Goal: Task Accomplishment & Management: Use online tool/utility

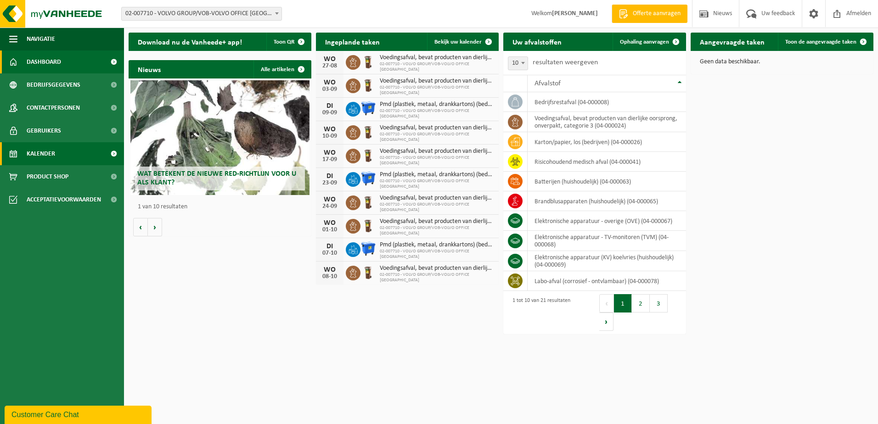
click at [30, 159] on span "Kalender" at bounding box center [41, 153] width 28 height 23
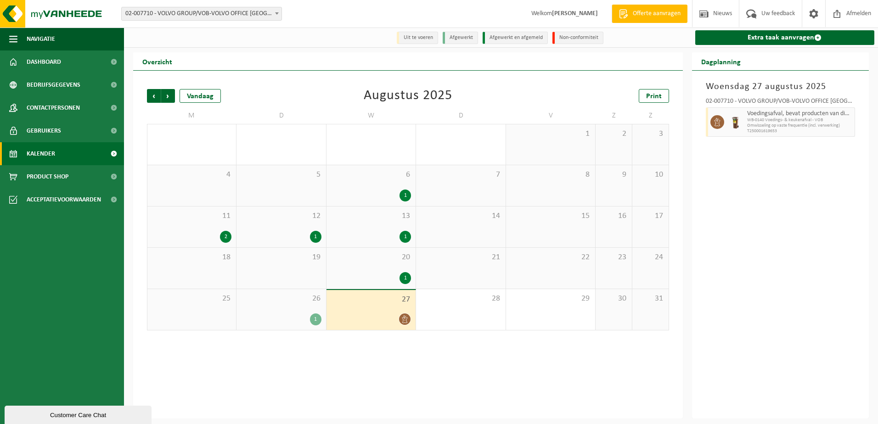
click at [361, 315] on div at bounding box center [371, 319] width 80 height 12
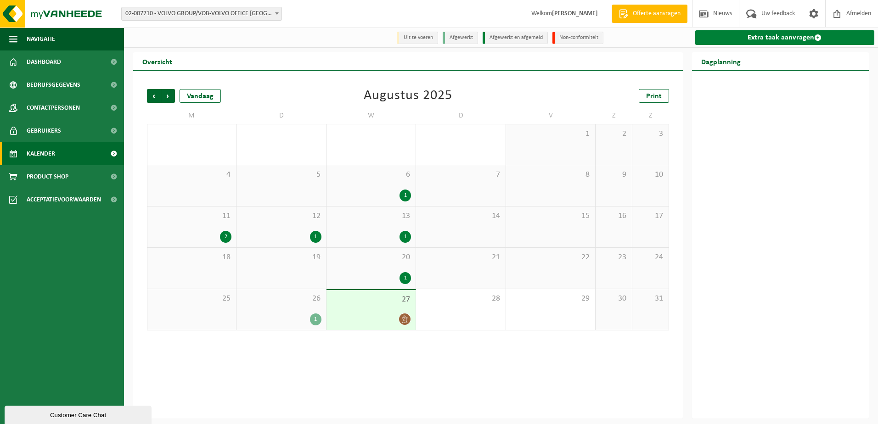
click at [758, 41] on link "Extra taak aanvragen" at bounding box center [785, 37] width 180 height 15
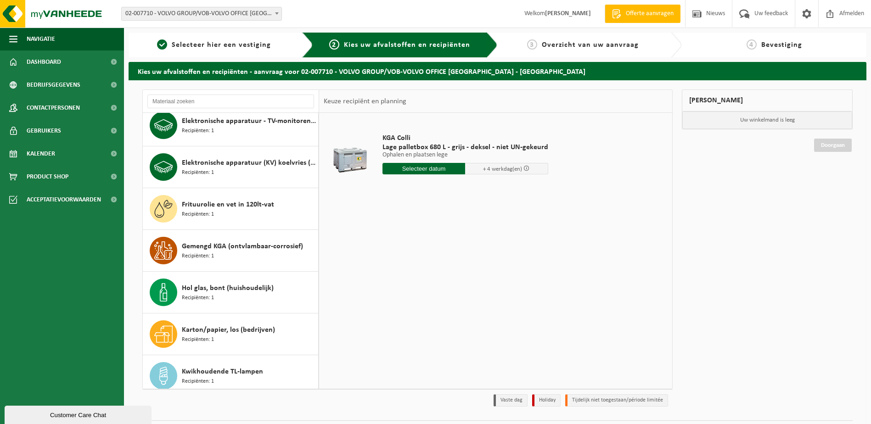
scroll to position [230, 0]
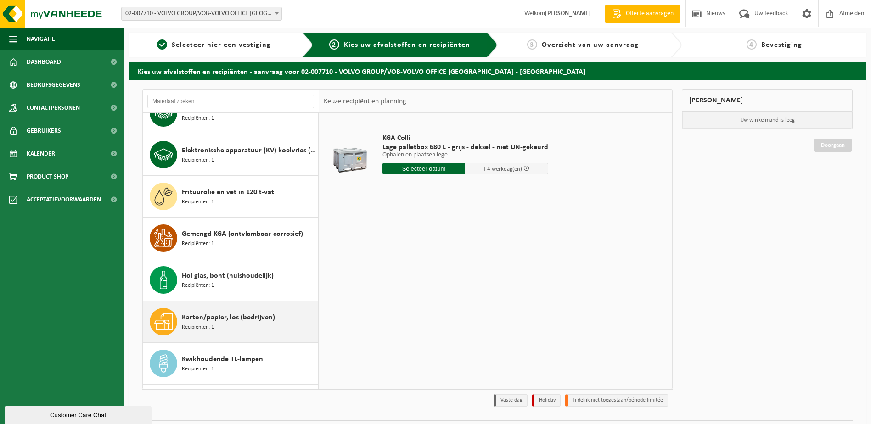
click at [222, 323] on div "Karton/papier, los (bedrijven) Recipiënten: 1" at bounding box center [249, 322] width 134 height 28
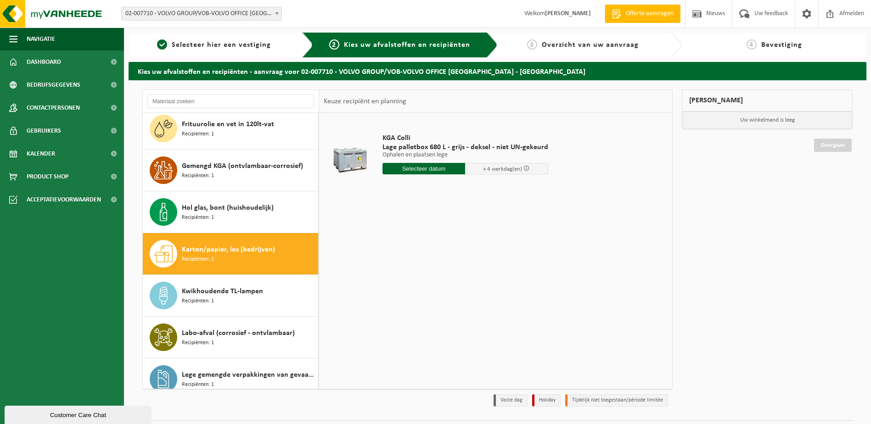
scroll to position [418, 0]
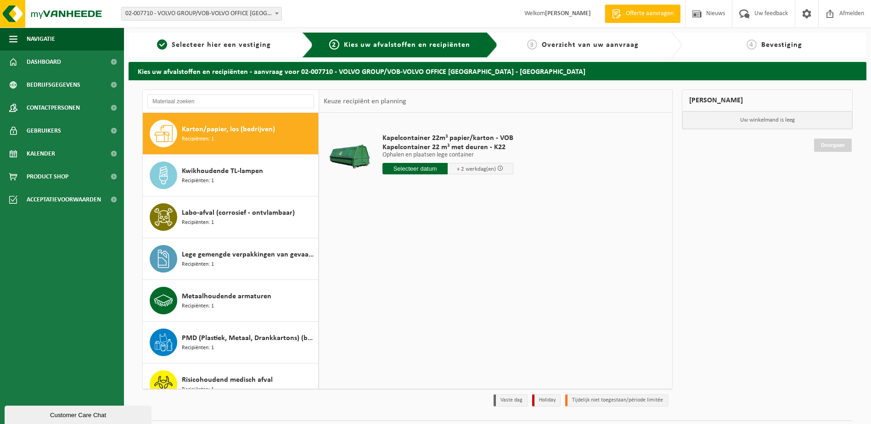
click at [412, 166] on input "text" at bounding box center [416, 168] width 66 height 11
click at [421, 279] on div "28 29 30 31 1 2 3 4 5 6 7 8 9 10 11 12 13 14 15 16 17 18 19 20 21 22 23 24 25 2…" at bounding box center [439, 250] width 113 height 73
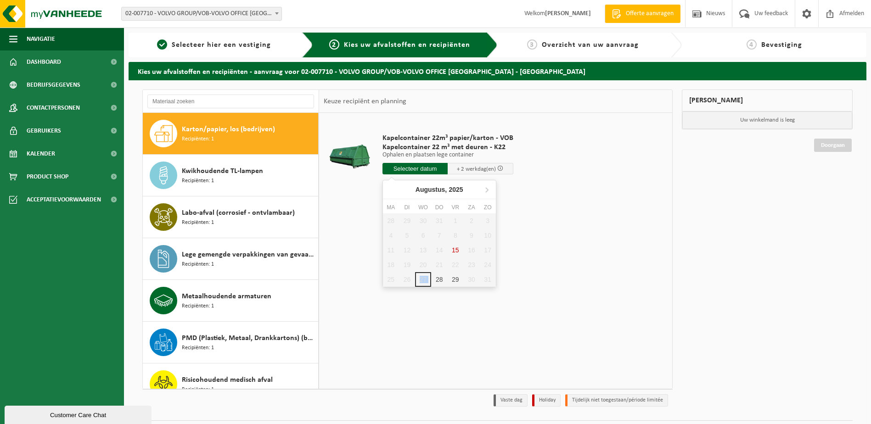
click at [421, 279] on div "28 29 30 31 1 2 3 4 5 6 7 8 9 10 11 12 13 14 15 16 17 18 19 20 21 22 23 24 25 2…" at bounding box center [439, 250] width 113 height 73
click at [440, 278] on div "28" at bounding box center [439, 279] width 16 height 15
type input "Van 2025-08-28"
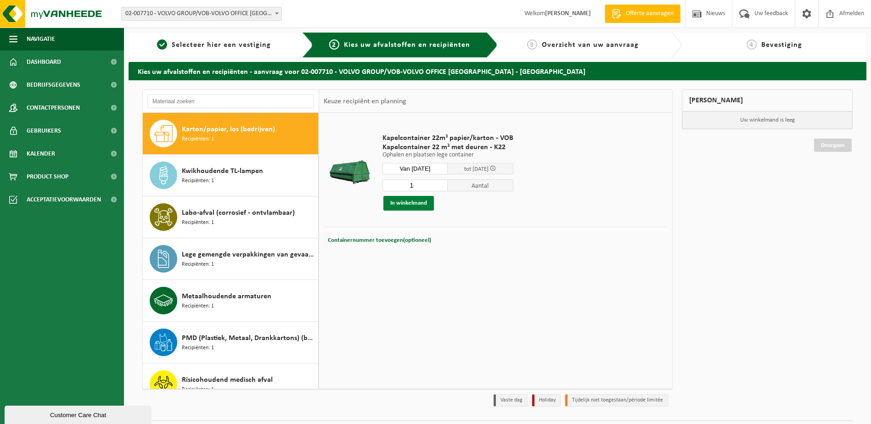
click at [411, 204] on button "In winkelmand" at bounding box center [409, 203] width 51 height 15
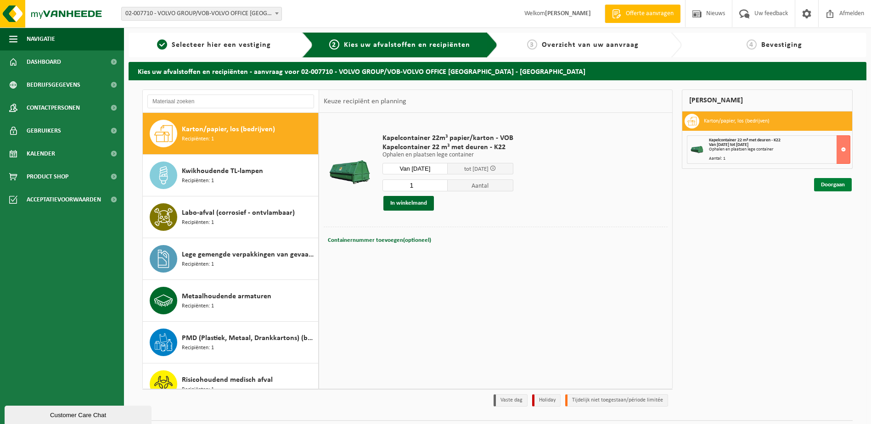
click at [827, 185] on link "Doorgaan" at bounding box center [833, 184] width 38 height 13
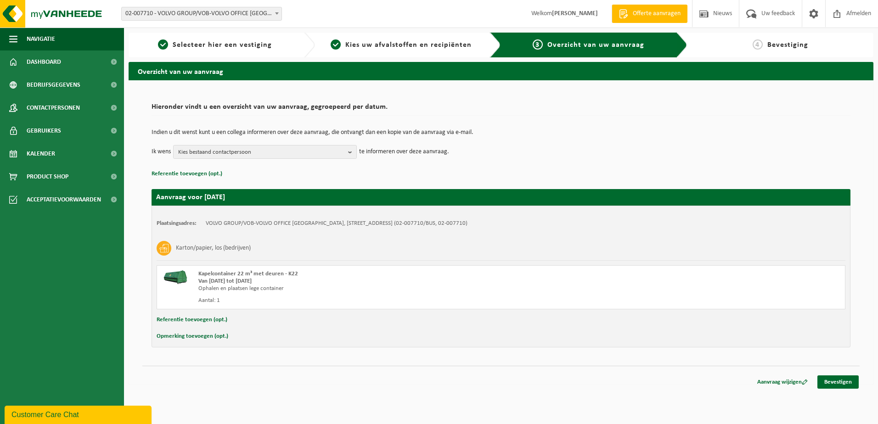
click at [198, 339] on button "Opmerking toevoegen (opt.)" at bounding box center [193, 337] width 72 height 12
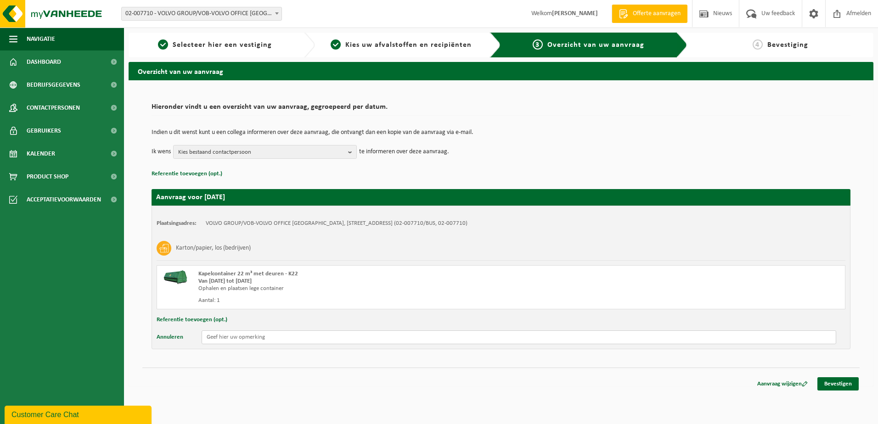
click at [278, 338] on input "text" at bounding box center [519, 338] width 635 height 14
type input "Graag indien mogelijk een snelle levering van container daar wij nog veel ( onv…"
click at [845, 388] on link "Bevestigen" at bounding box center [838, 384] width 41 height 13
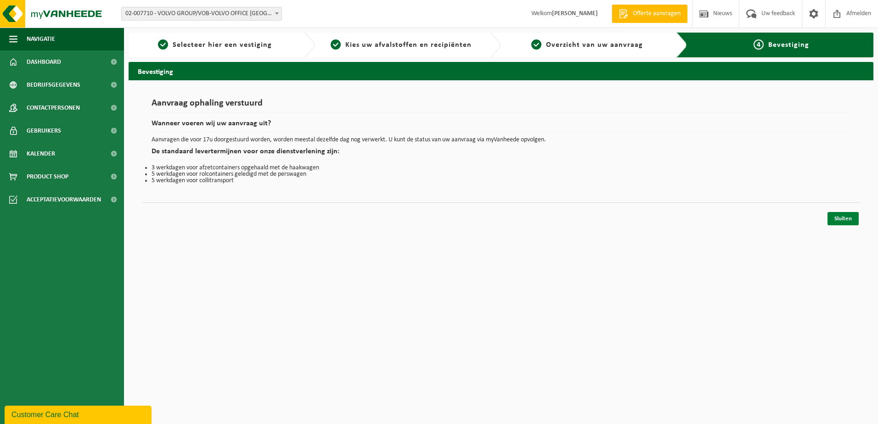
click at [837, 220] on link "Sluiten" at bounding box center [843, 218] width 31 height 13
